Goal: Register for event/course

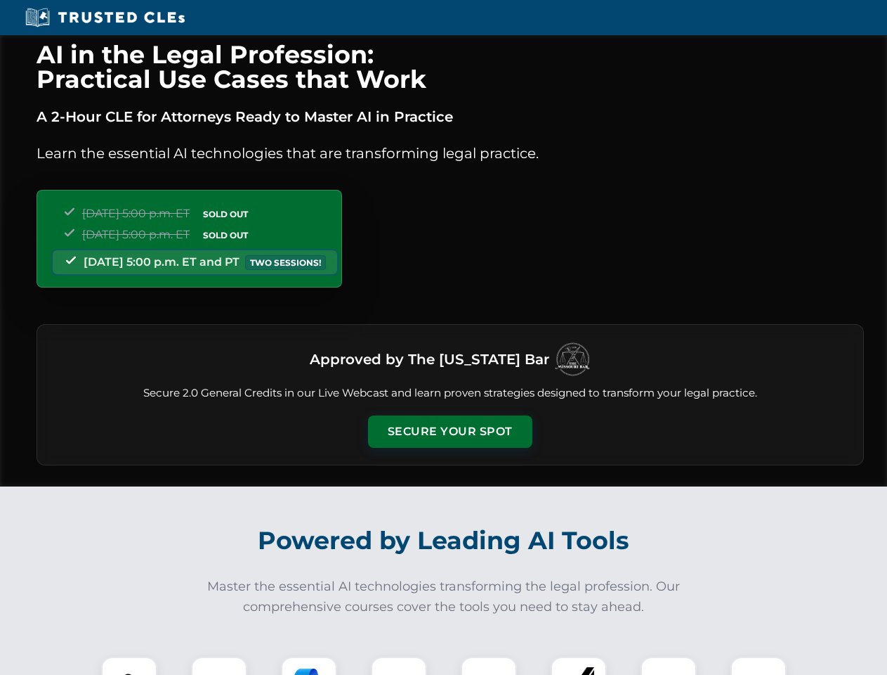
click at [450, 431] on button "Secure Your Spot" at bounding box center [450, 431] width 164 height 32
click at [129, 665] on img at bounding box center [129, 684] width 41 height 41
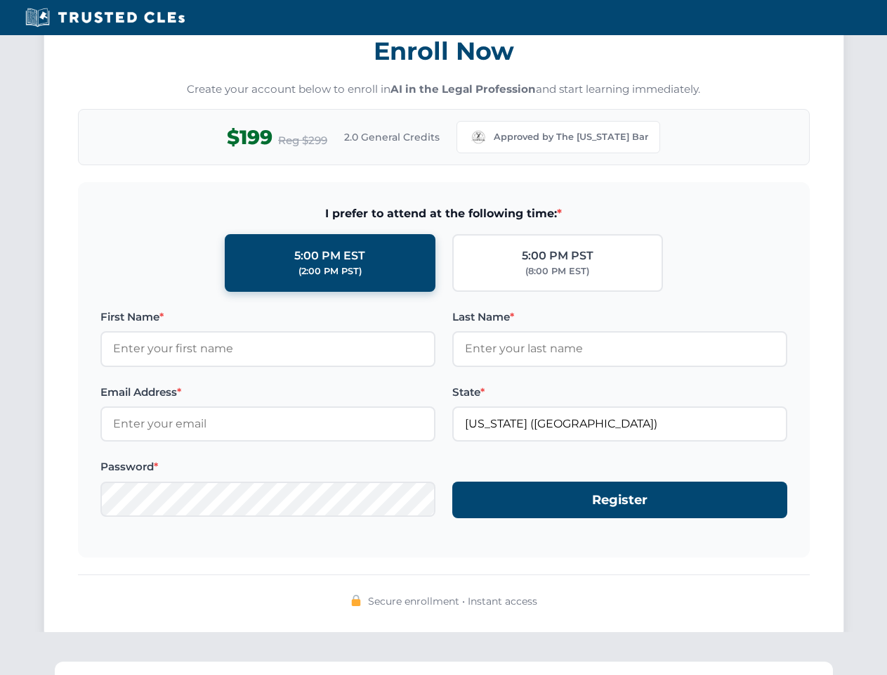
scroll to position [1379, 0]
